Goal: Task Accomplishment & Management: Manage account settings

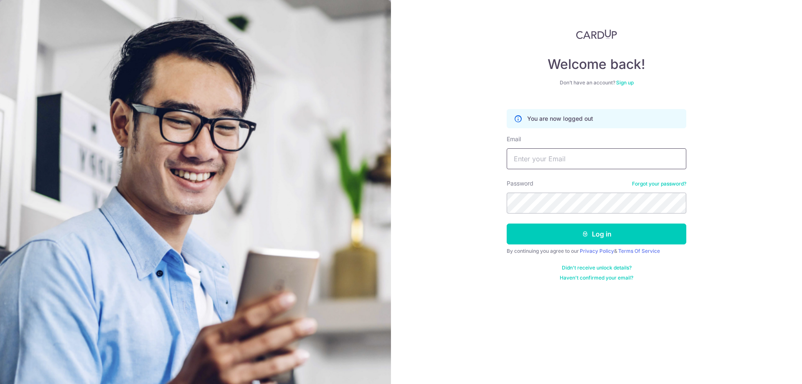
click at [526, 165] on input "Email" at bounding box center [597, 158] width 180 height 21
type input "[EMAIL_ADDRESS][DOMAIN_NAME]"
click at [591, 234] on button "Log in" at bounding box center [597, 234] width 180 height 21
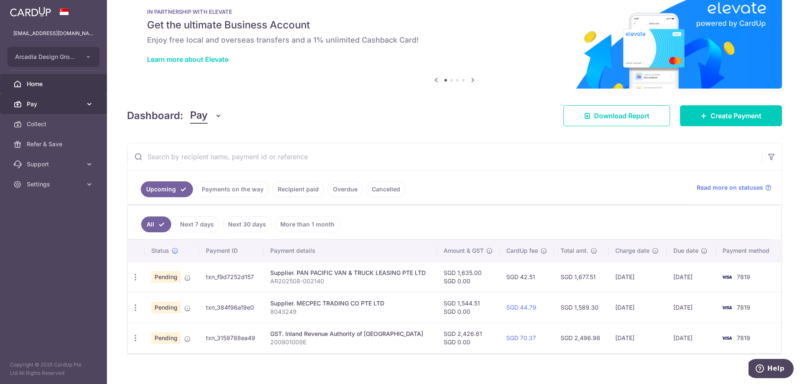
click at [36, 102] on span "Pay" at bounding box center [54, 104] width 55 height 8
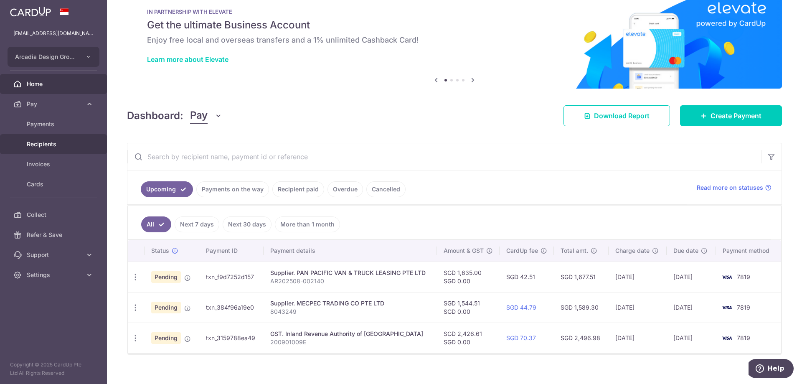
click at [33, 143] on span "Recipients" at bounding box center [54, 144] width 55 height 8
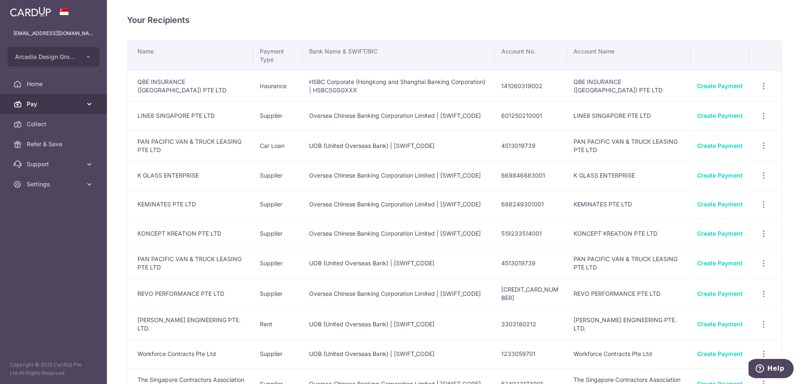
click at [29, 107] on span "Pay" at bounding box center [54, 104] width 55 height 8
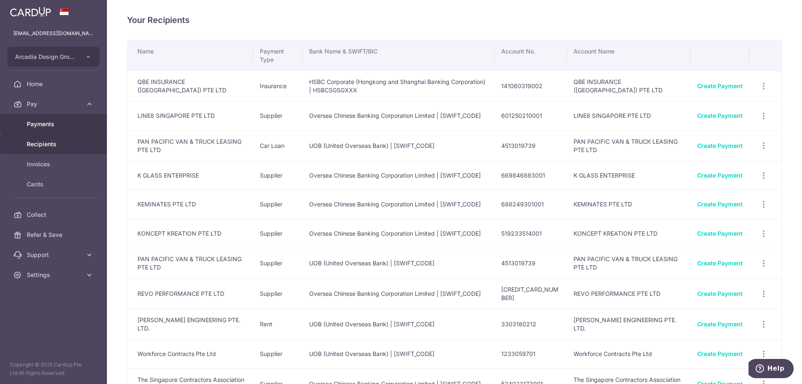
click at [28, 126] on span "Payments" at bounding box center [54, 124] width 55 height 8
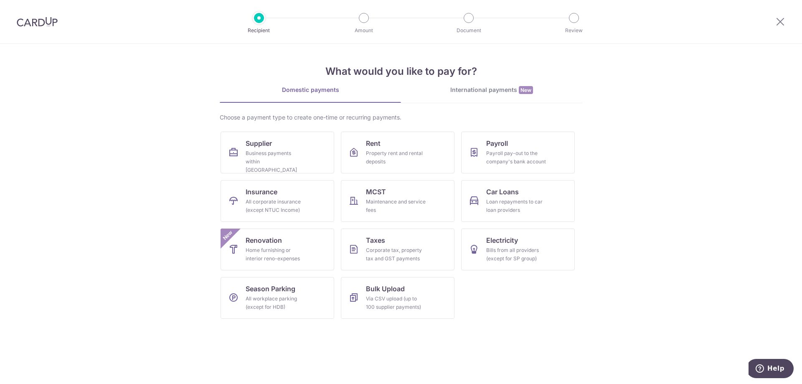
click at [463, 92] on div "International payments New" at bounding box center [491, 90] width 181 height 9
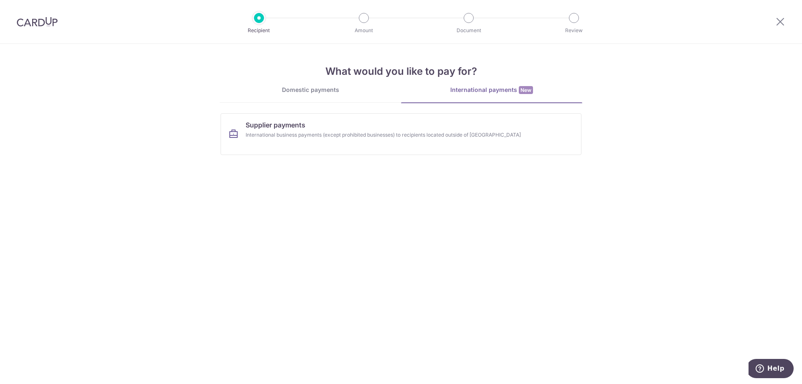
click at [333, 96] on link "Domestic payments" at bounding box center [310, 94] width 181 height 17
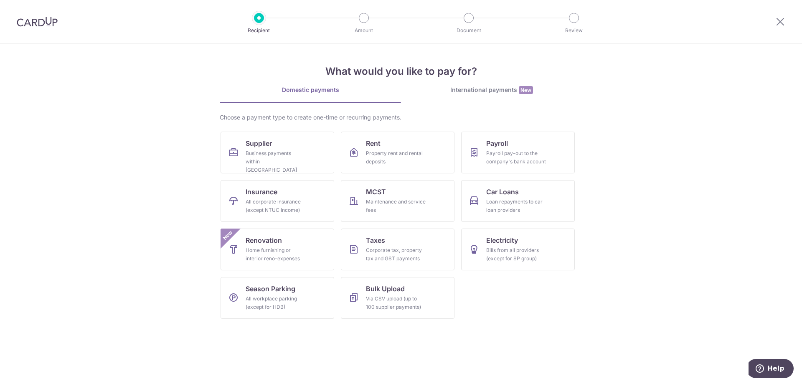
click at [152, 181] on section "What would you like to pay for? Domestic payments International payments New Ch…" at bounding box center [401, 214] width 802 height 340
click at [409, 202] on div "Maintenance and service fees" at bounding box center [396, 206] width 60 height 17
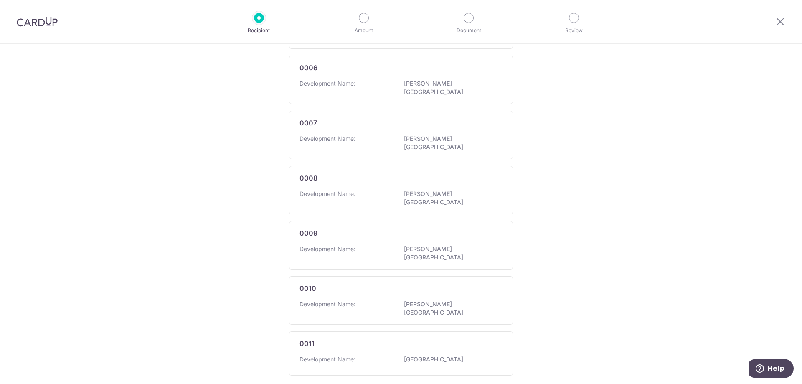
scroll to position [423, 0]
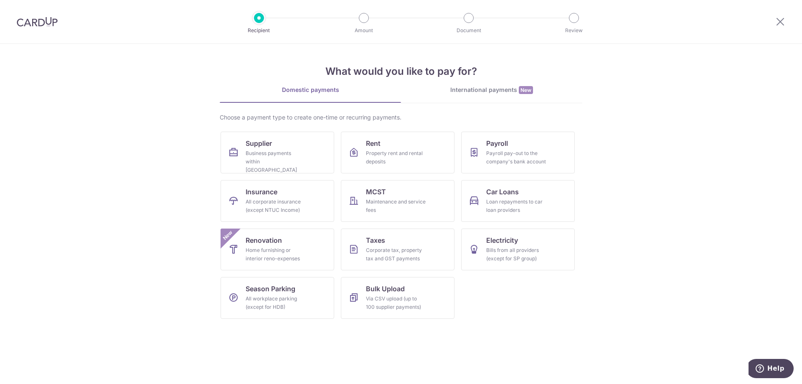
click at [44, 22] on img at bounding box center [37, 22] width 41 height 10
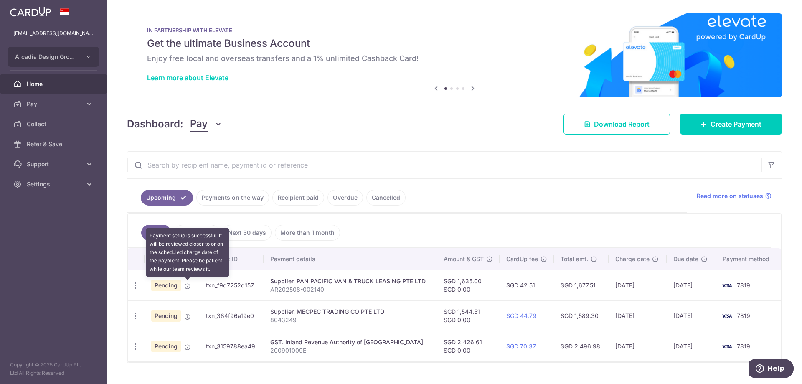
click at [185, 287] on icon at bounding box center [187, 286] width 7 height 7
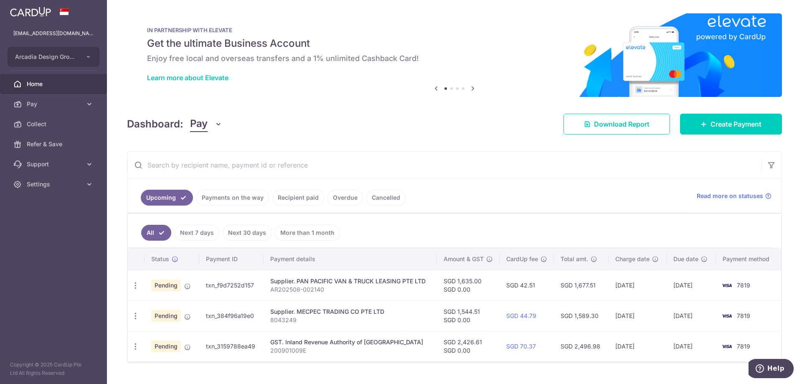
click at [311, 198] on link "Recipient paid" at bounding box center [298, 198] width 52 height 16
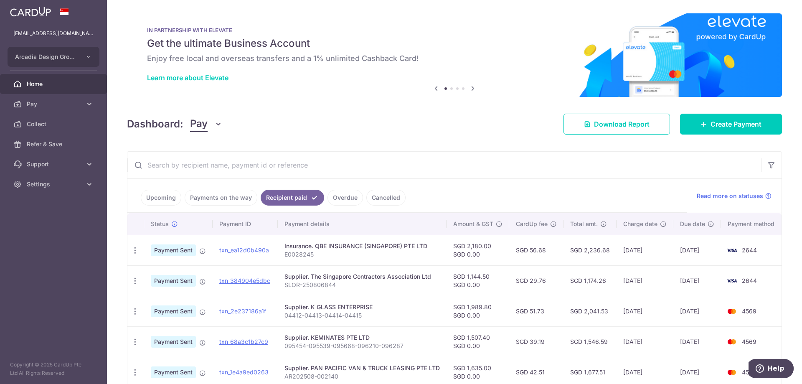
click at [339, 198] on link "Overdue" at bounding box center [346, 198] width 36 height 16
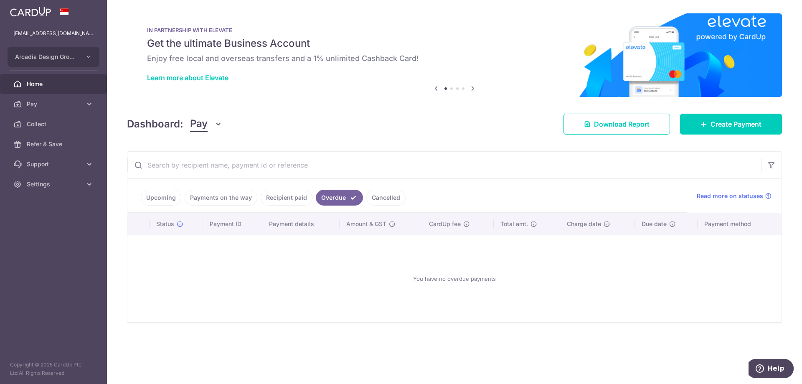
click at [299, 198] on link "Recipient paid" at bounding box center [287, 198] width 52 height 16
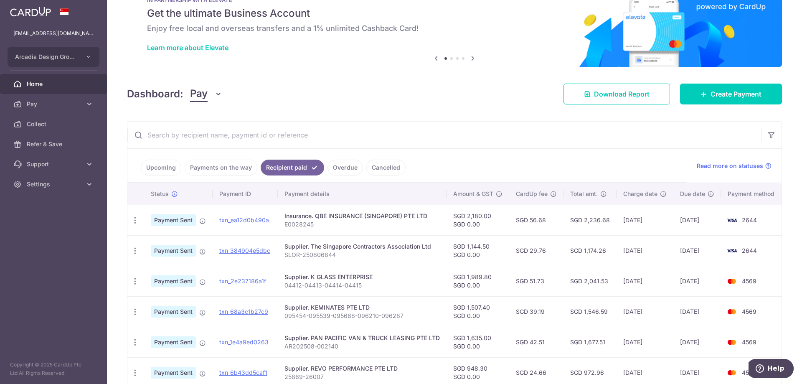
scroll to position [29, 0]
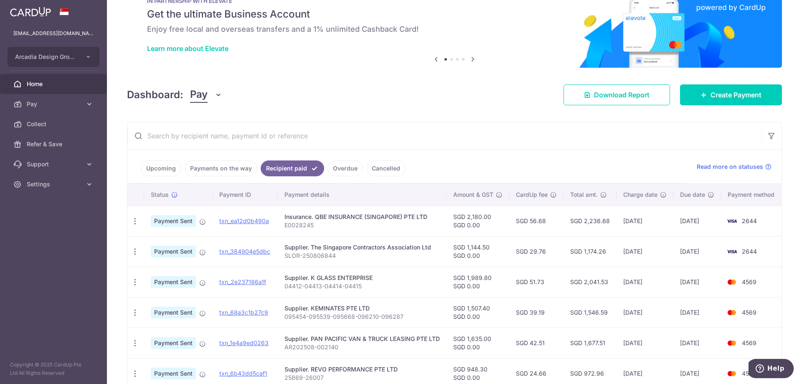
click at [168, 166] on link "Upcoming" at bounding box center [161, 168] width 41 height 16
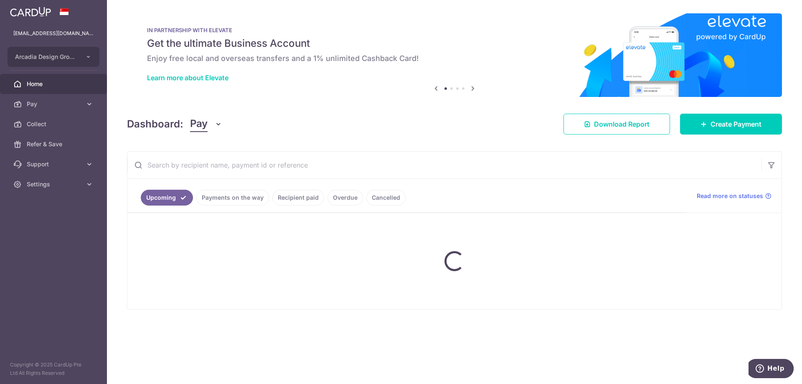
scroll to position [0, 0]
